Goal: Transaction & Acquisition: Purchase product/service

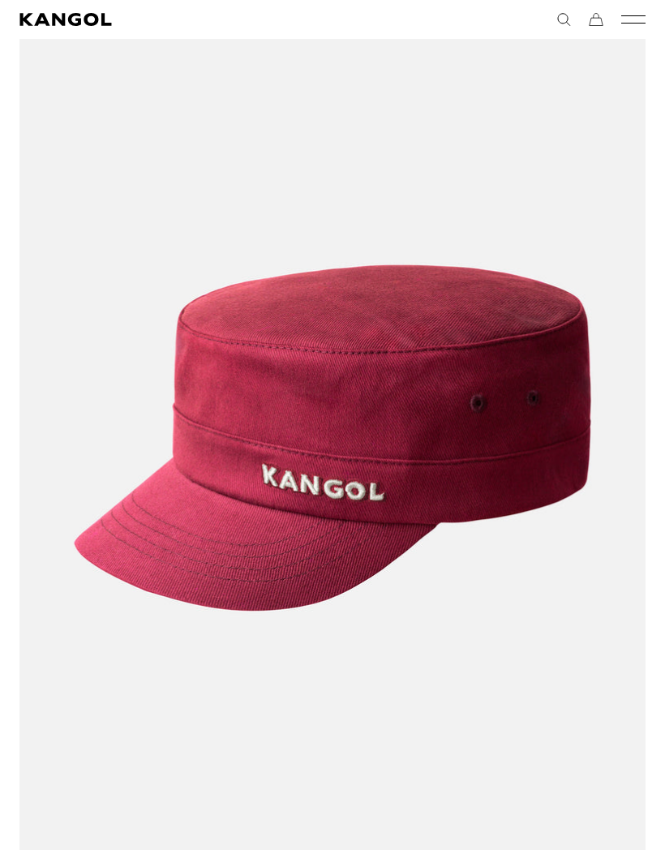
scroll to position [1132, 0]
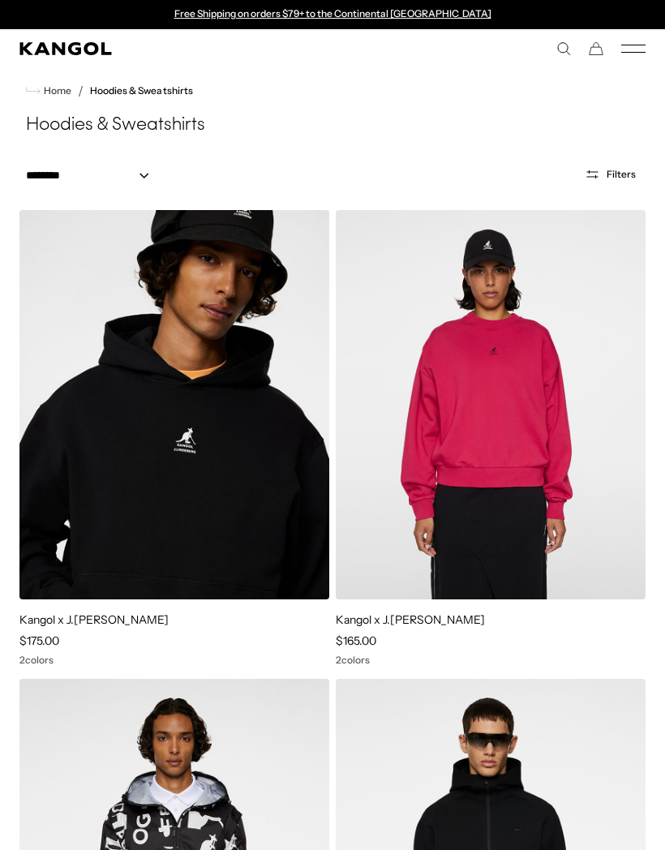
click at [656, 44] on comp-header "Icons Icons Buckets & Casuals Berets 504s & 507s" at bounding box center [332, 48] width 665 height 39
click at [644, 40] on comp-header "Icons Icons Buckets & Casuals Berets 504s & 507s" at bounding box center [332, 48] width 665 height 39
click at [639, 42] on icon "Mobile Menu" at bounding box center [634, 48] width 24 height 15
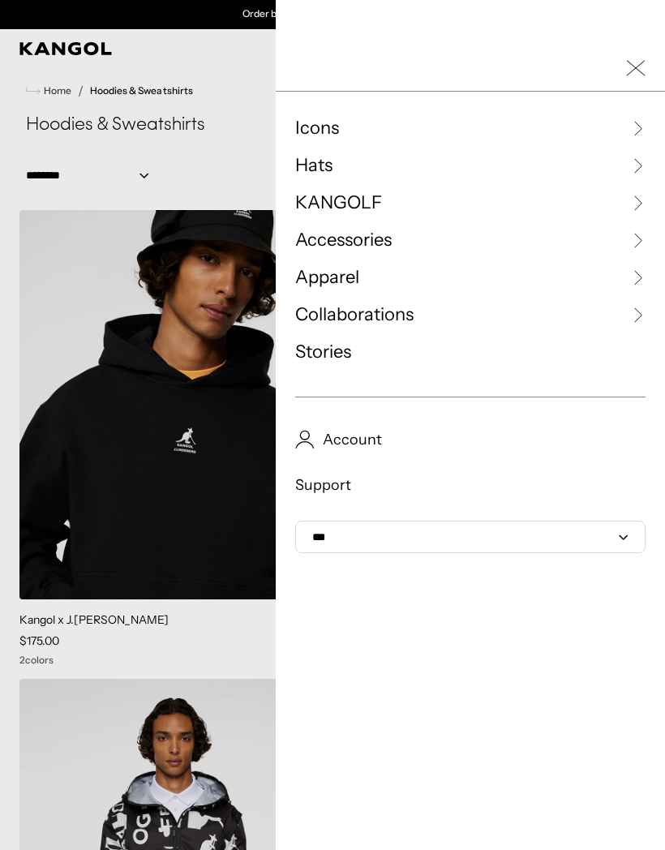
click at [528, 315] on link "Collaborations" at bounding box center [470, 315] width 351 height 24
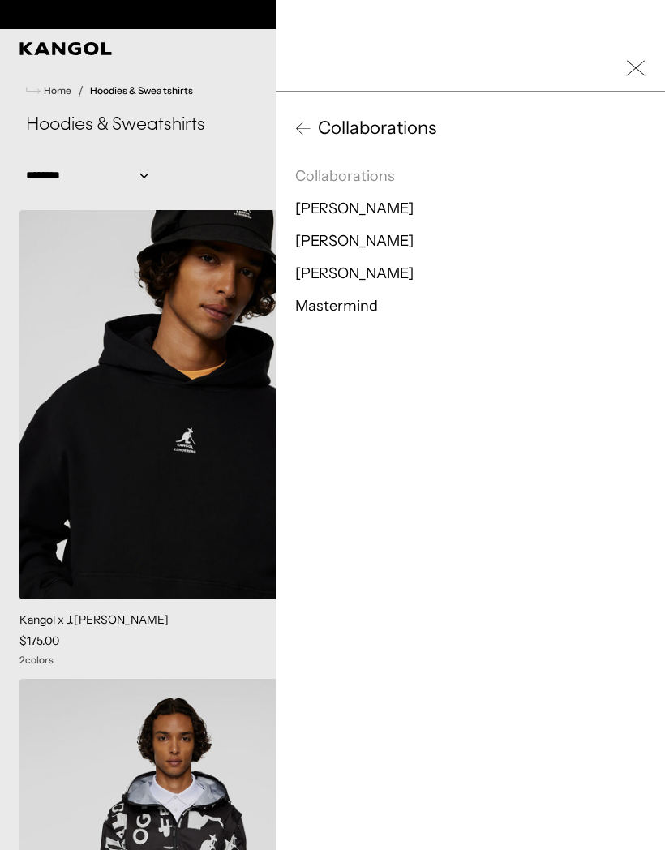
scroll to position [0, 0]
click at [313, 127] on span "Collaborations" at bounding box center [374, 128] width 125 height 24
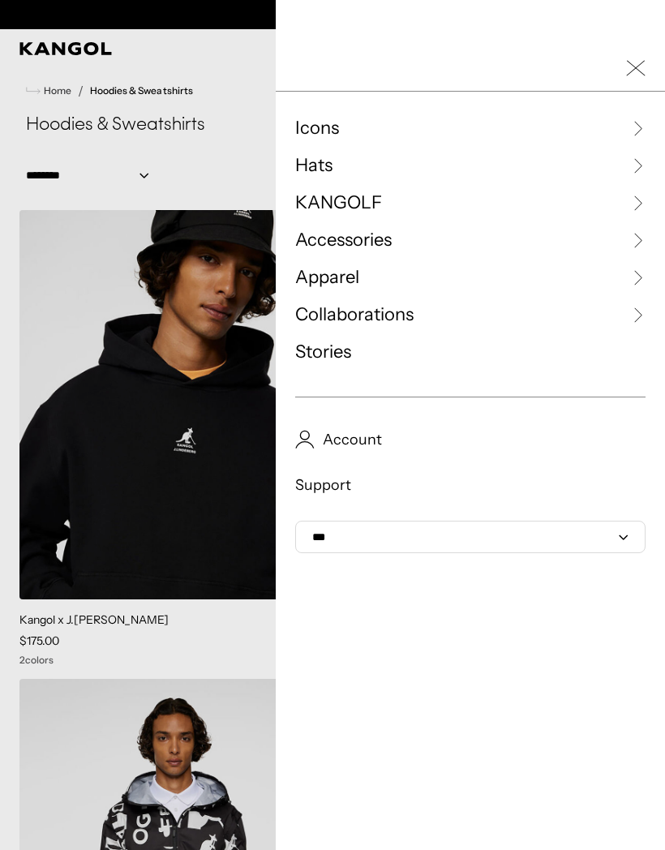
scroll to position [0, 334]
click at [422, 280] on link "Apparel" at bounding box center [470, 277] width 351 height 24
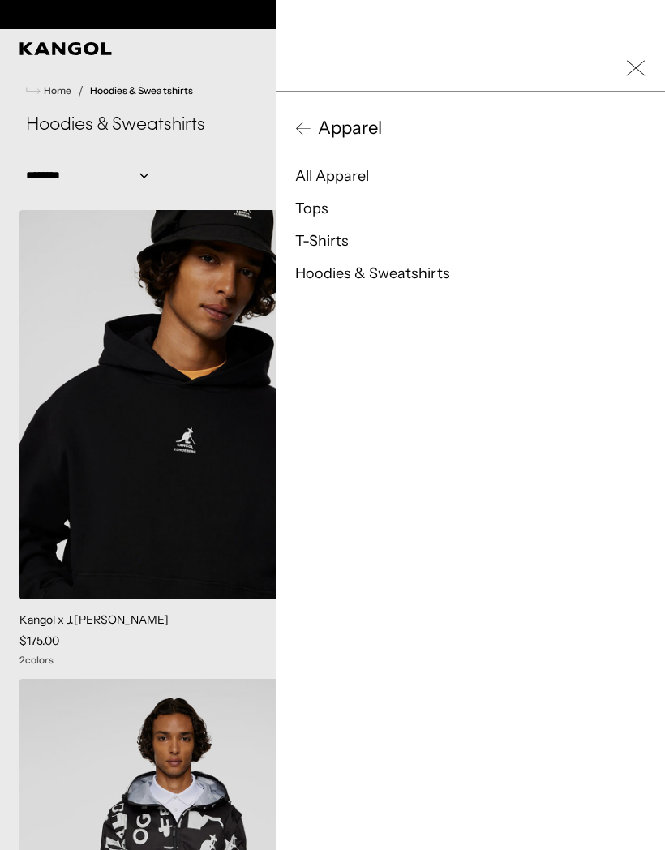
click at [359, 175] on link "All Apparel" at bounding box center [332, 176] width 74 height 18
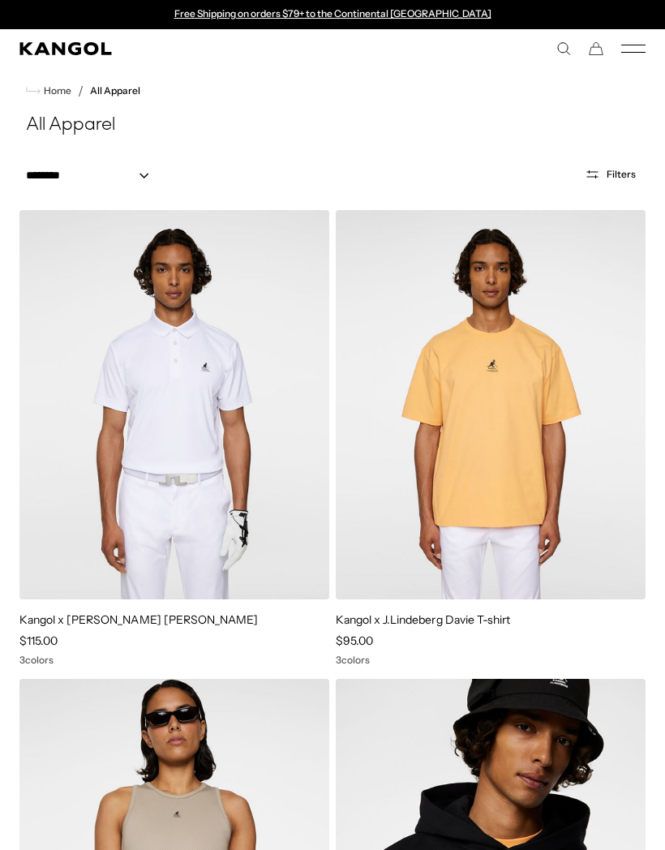
click at [639, 48] on icon "Mobile Menu" at bounding box center [634, 48] width 24 height 15
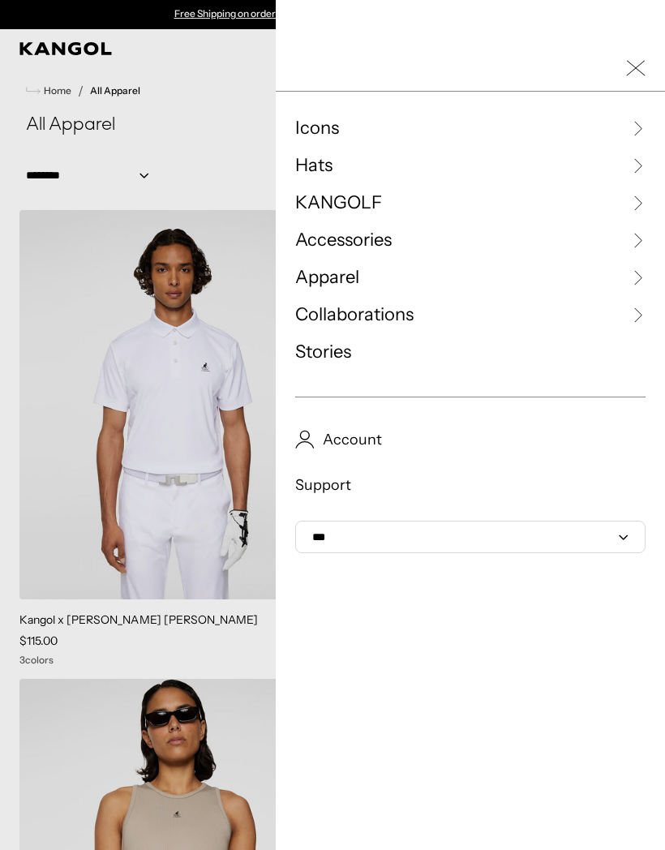
click at [644, 193] on link "KANGOLF" at bounding box center [470, 203] width 351 height 24
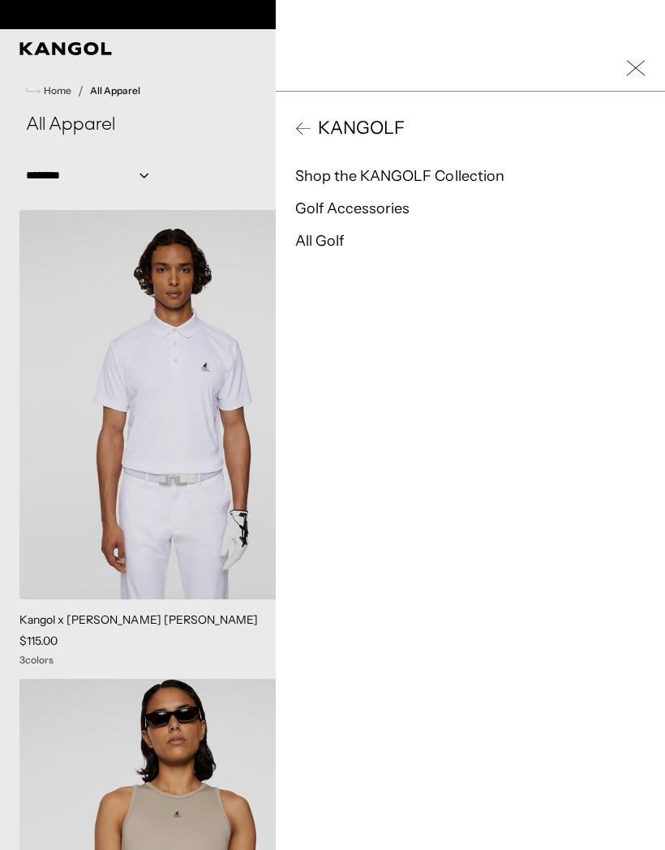
scroll to position [0, 334]
click at [331, 233] on link "All Golf" at bounding box center [319, 241] width 49 height 18
